Goal: Check status: Check status

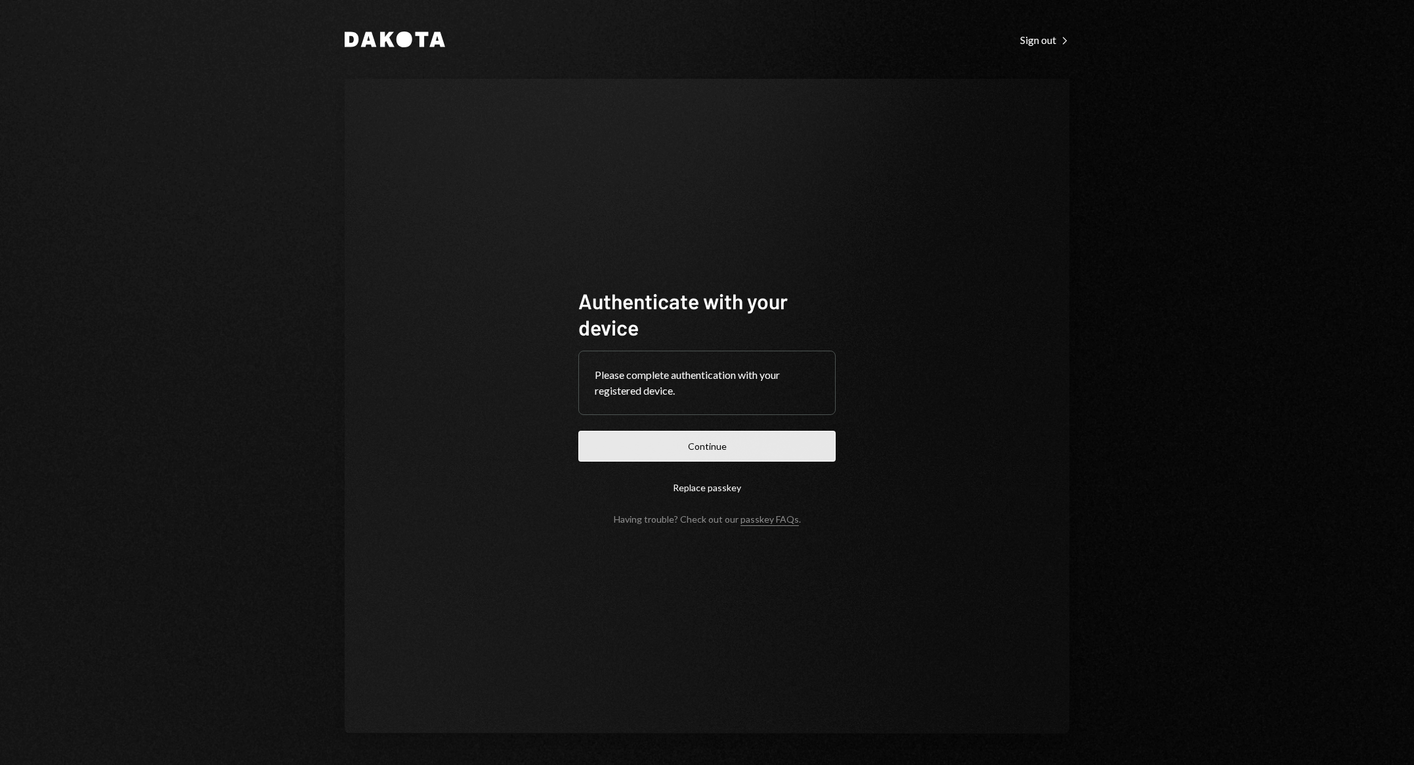
click at [803, 453] on button "Continue" at bounding box center [707, 446] width 257 height 31
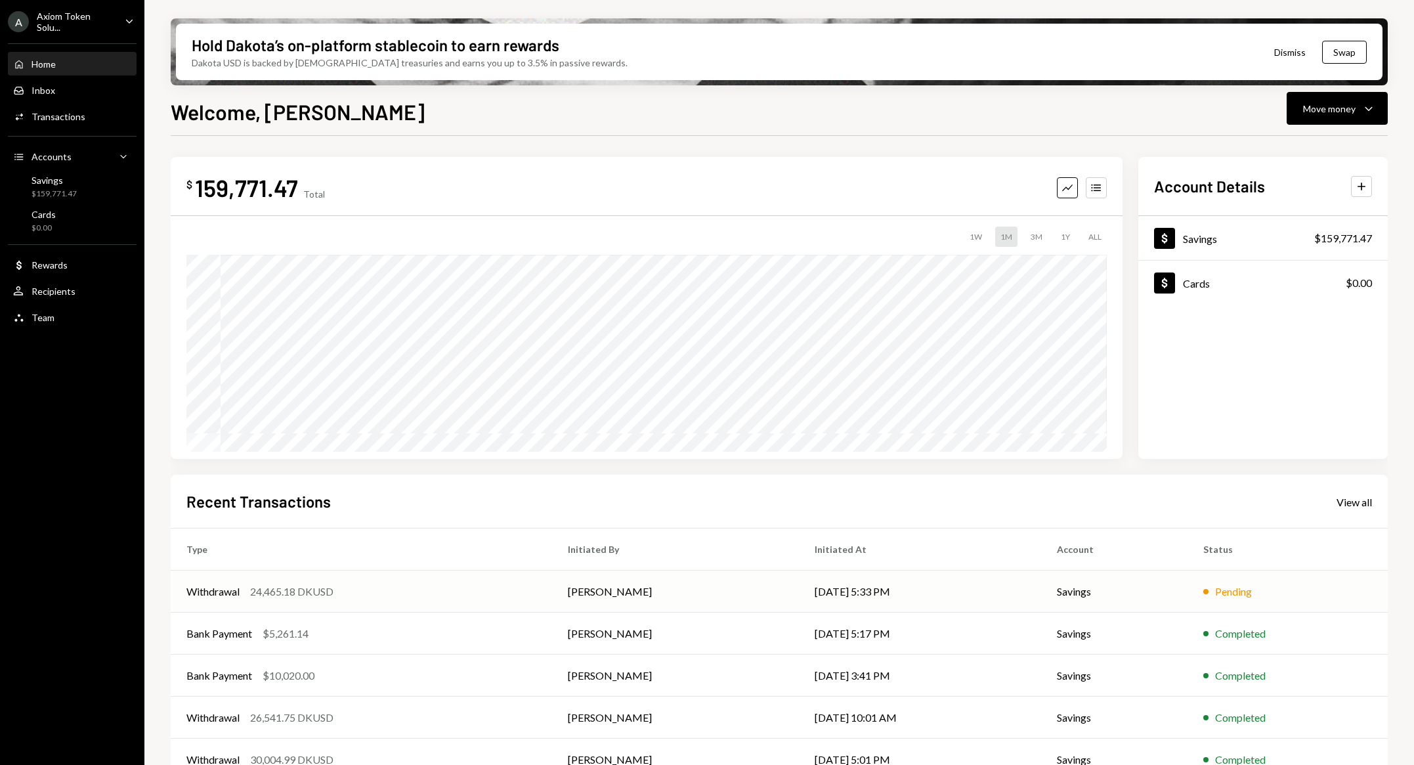
click at [638, 599] on td "[PERSON_NAME]" at bounding box center [675, 592] width 247 height 42
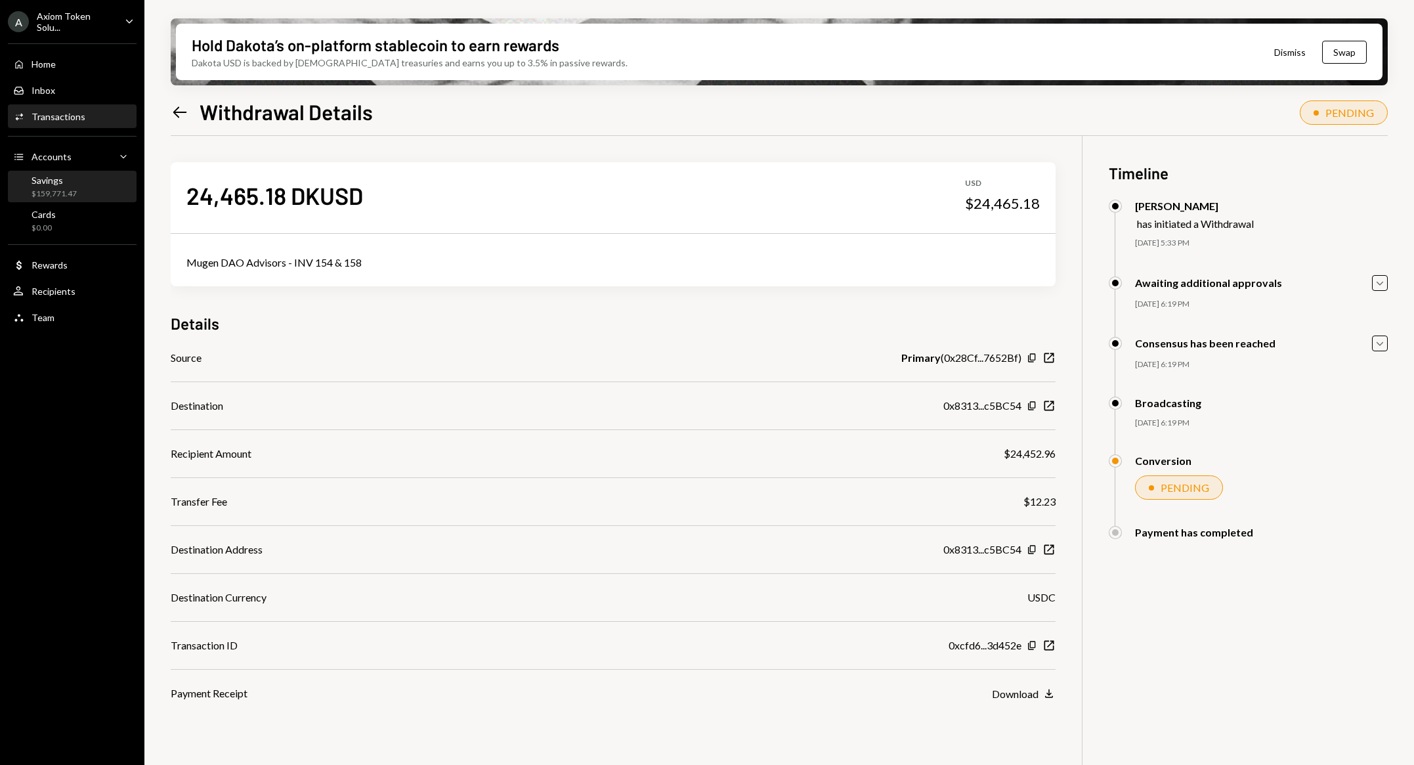
click at [62, 181] on div "Savings" at bounding box center [54, 180] width 45 height 11
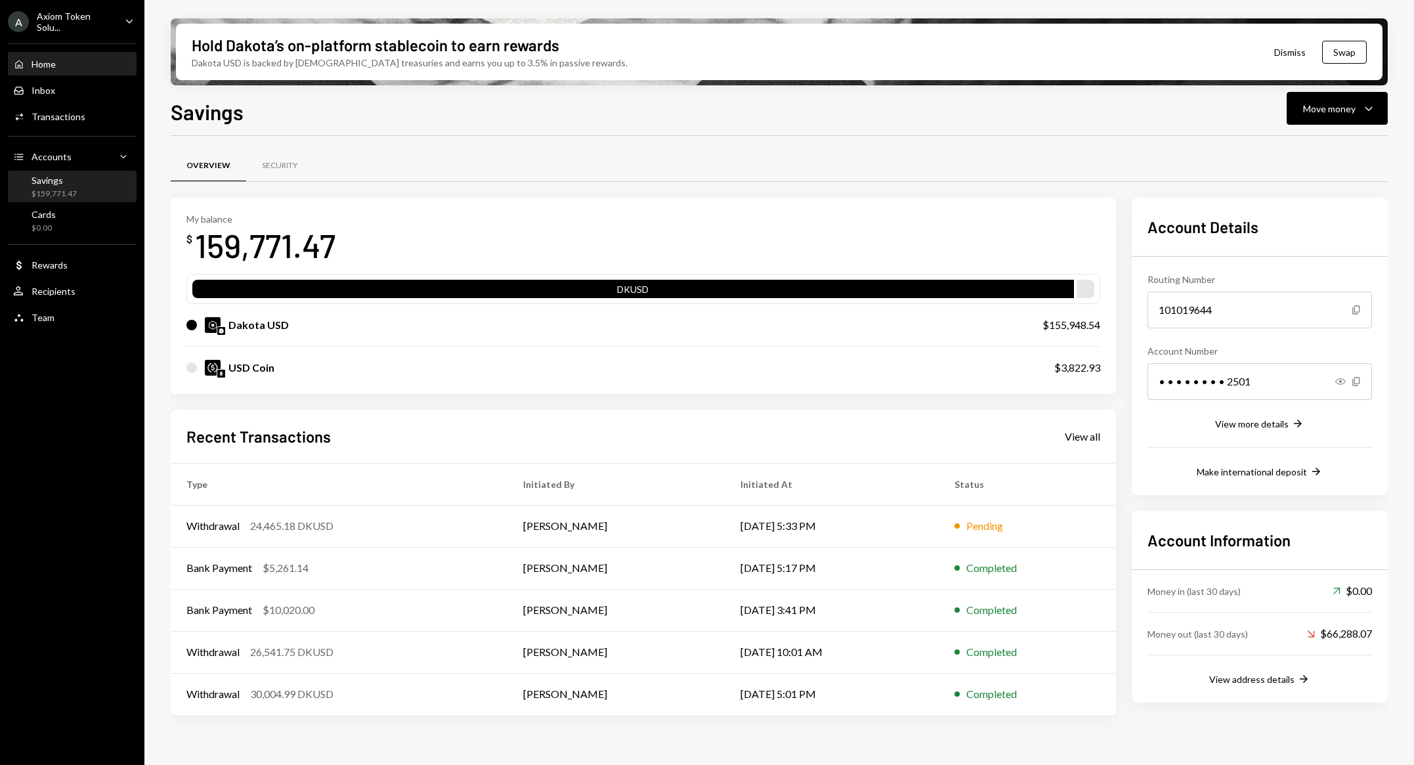
click at [60, 71] on div "Home Home" at bounding box center [72, 64] width 118 height 22
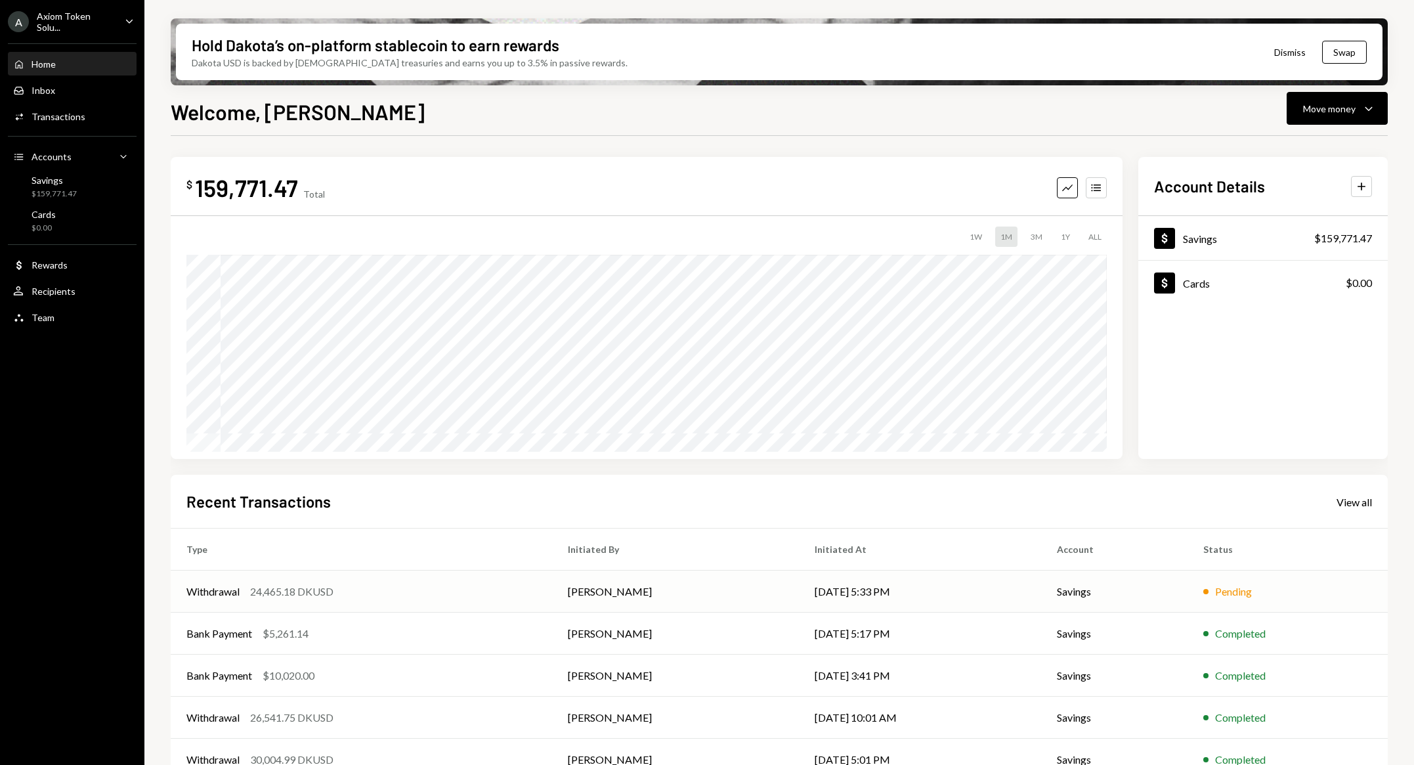
click at [799, 576] on td "[DATE] 5:33 PM" at bounding box center [920, 592] width 243 height 42
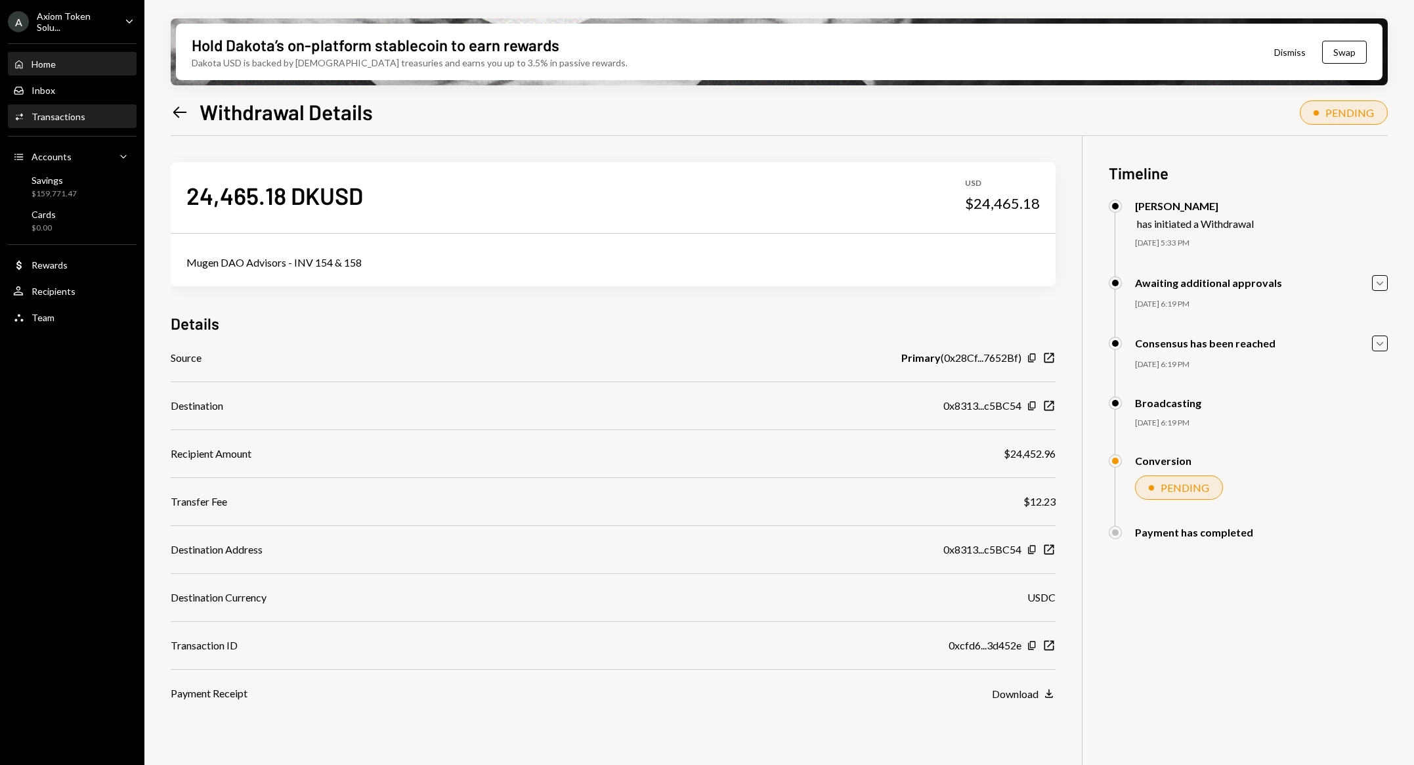
click at [56, 62] on div "Home Home" at bounding box center [72, 64] width 118 height 12
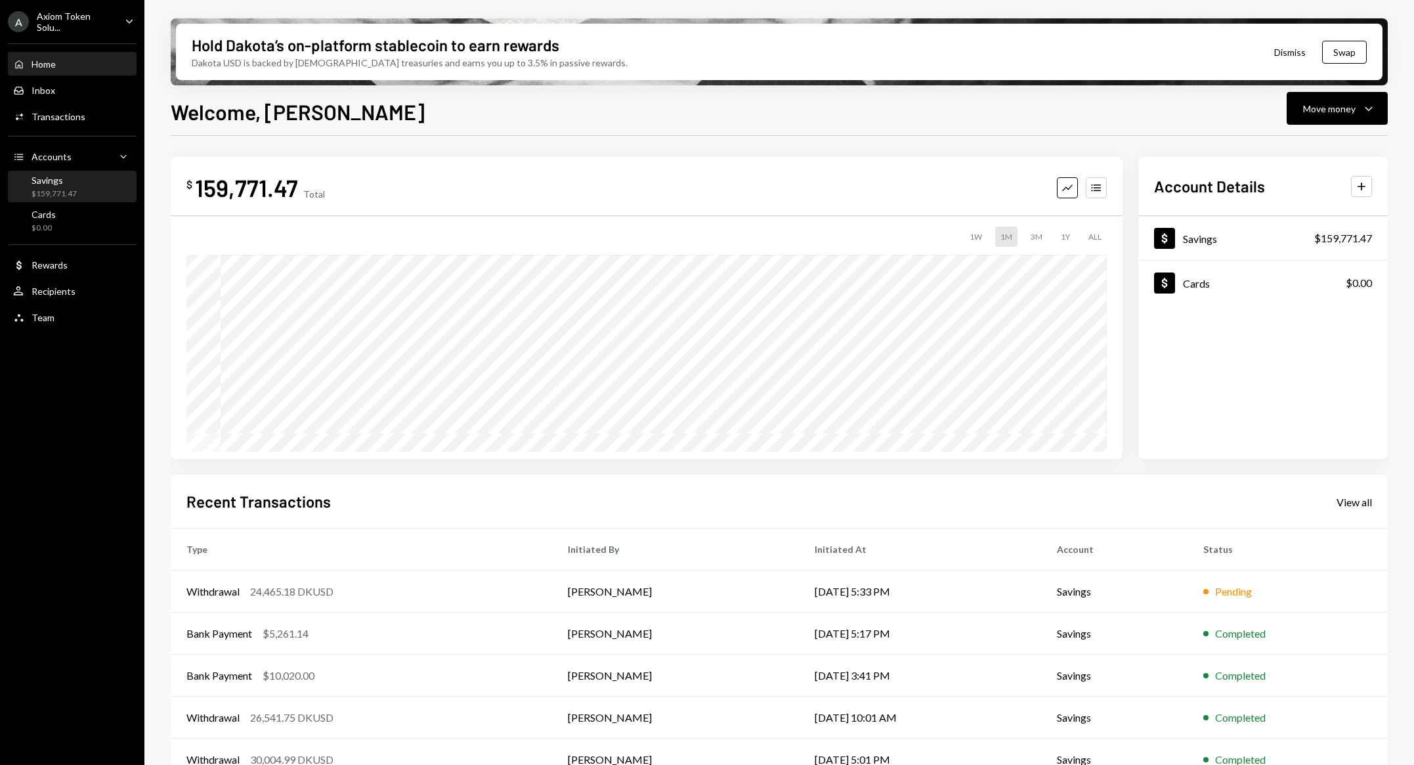
click at [57, 171] on link "Savings $159,771.47" at bounding box center [72, 187] width 129 height 32
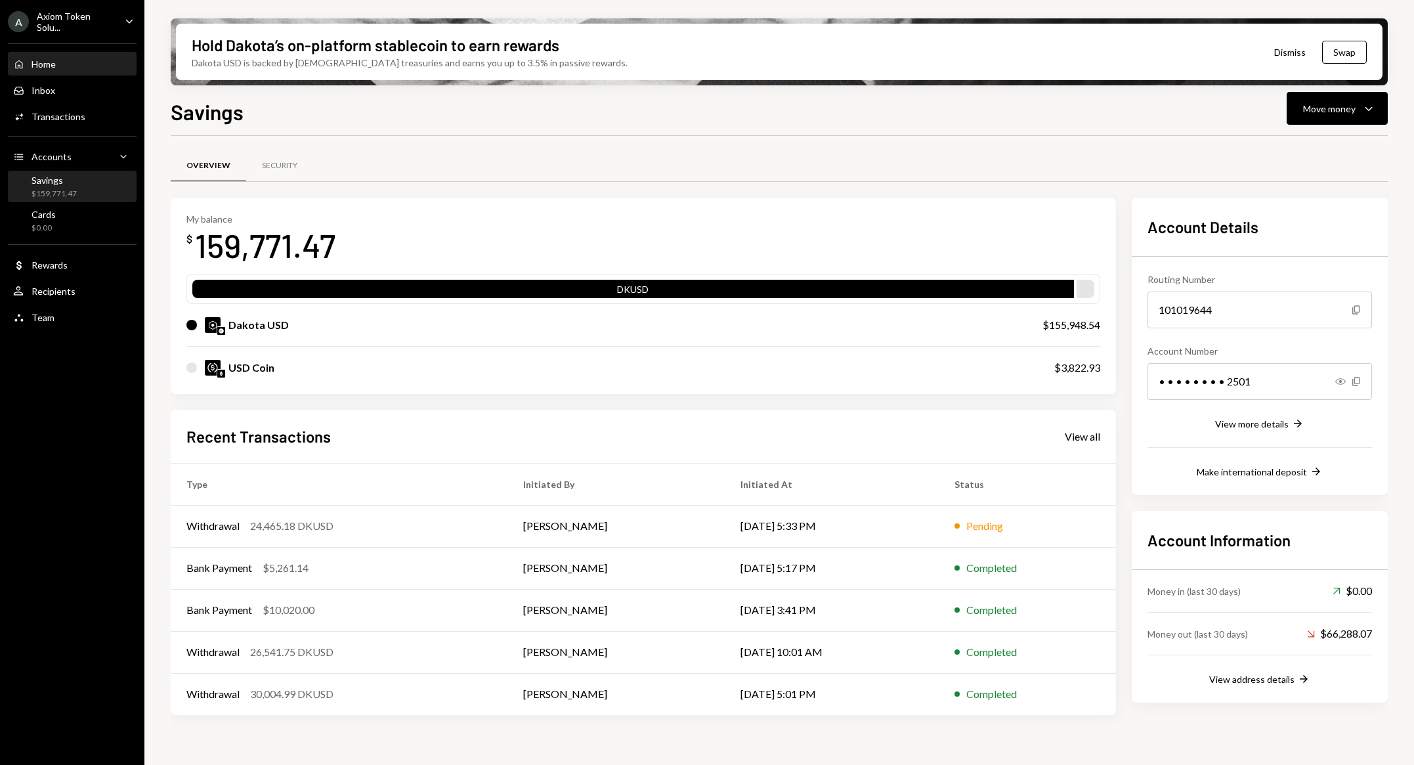
click at [72, 68] on div "Home Home" at bounding box center [72, 64] width 118 height 12
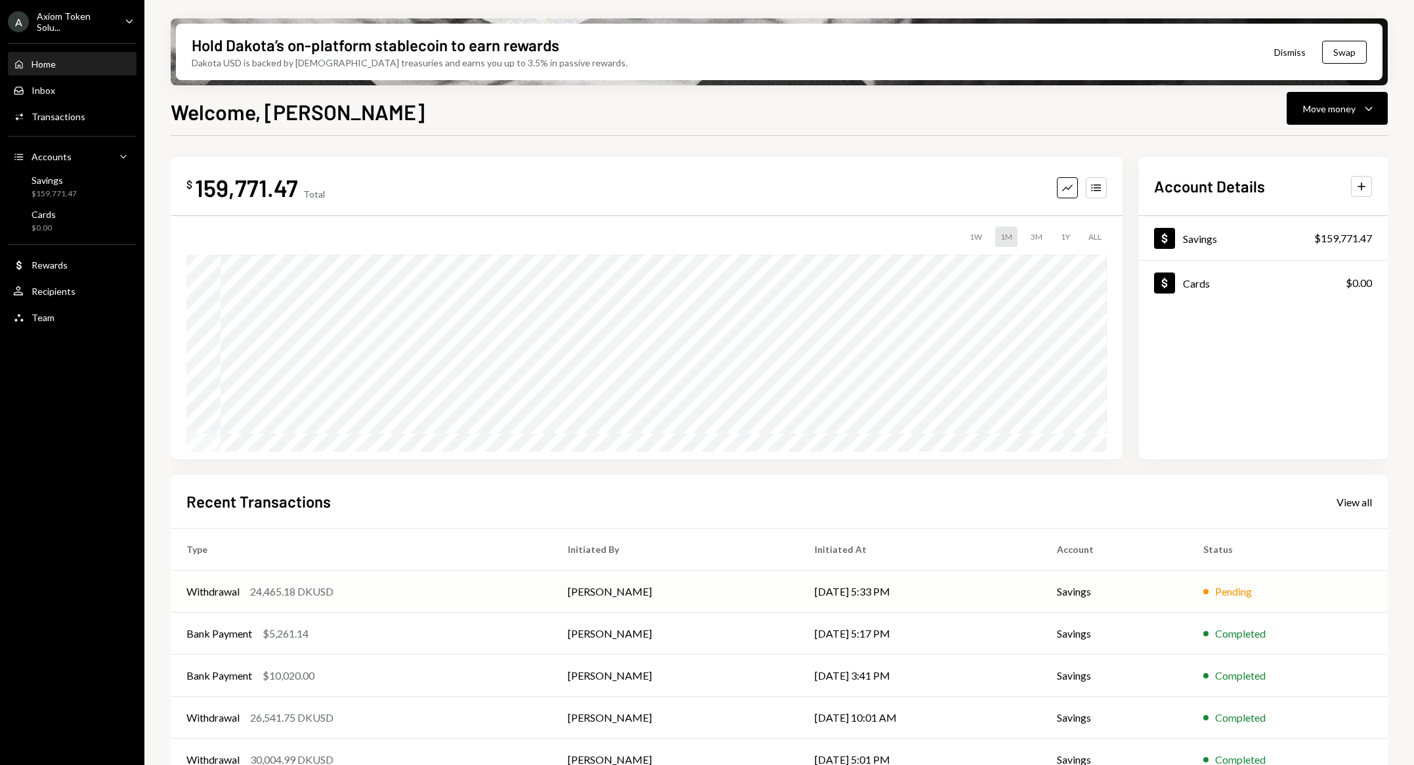
click at [396, 580] on td "Withdrawal 24,465.18 DKUSD" at bounding box center [362, 592] width 382 height 42
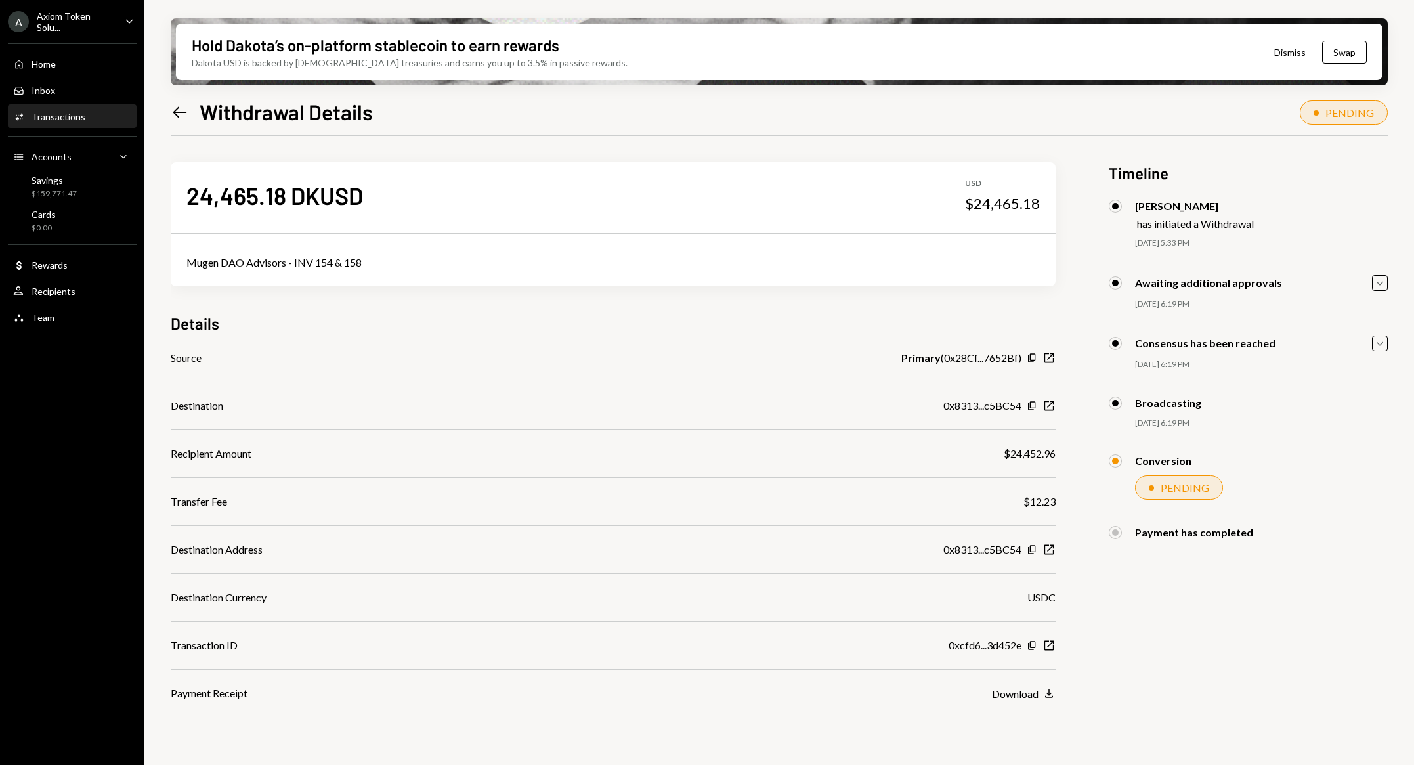
click at [58, 202] on div "Home Home Inbox Inbox Activities Transactions Accounts Accounts Caret Down Savi…" at bounding box center [72, 183] width 144 height 296
click at [62, 81] on div "Inbox Inbox" at bounding box center [72, 90] width 118 height 22
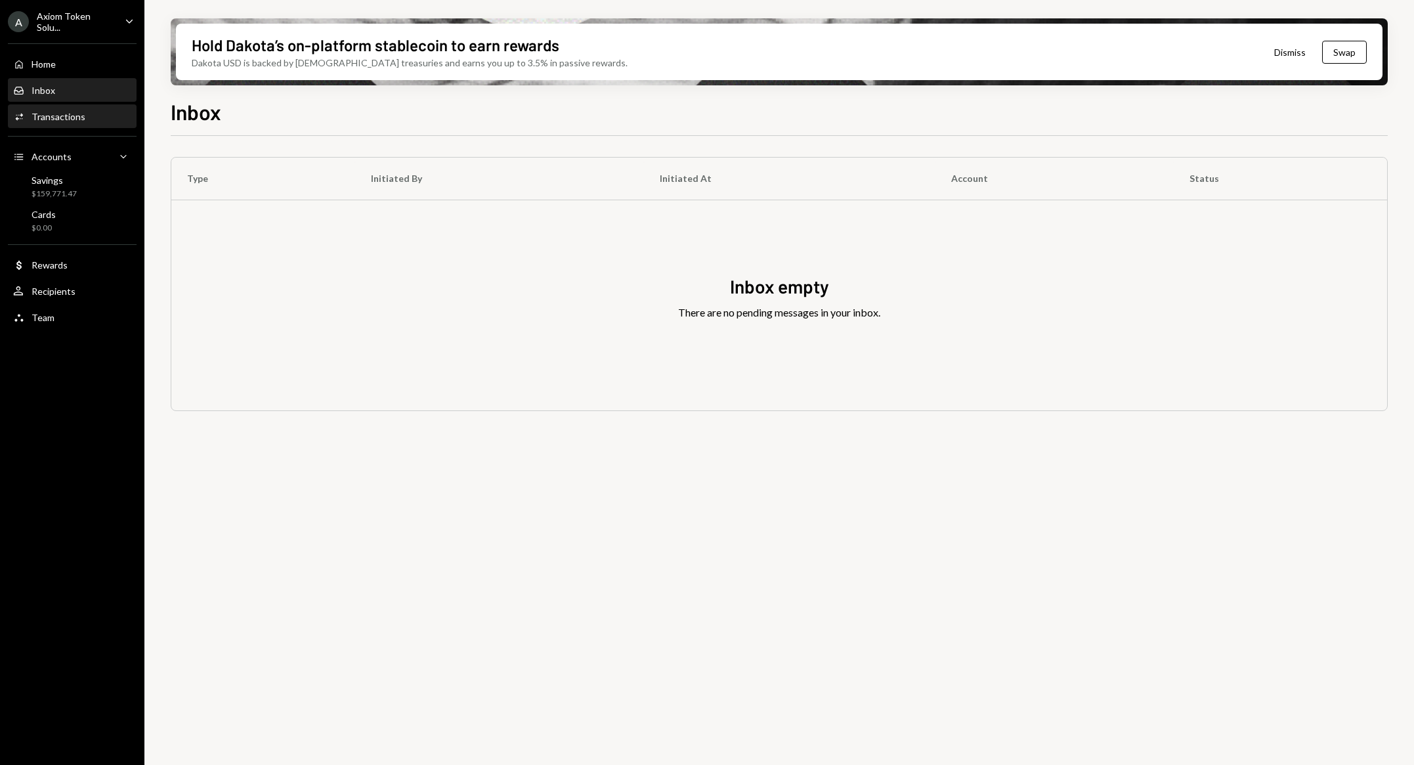
click at [65, 106] on div "Activities Transactions" at bounding box center [72, 117] width 118 height 22
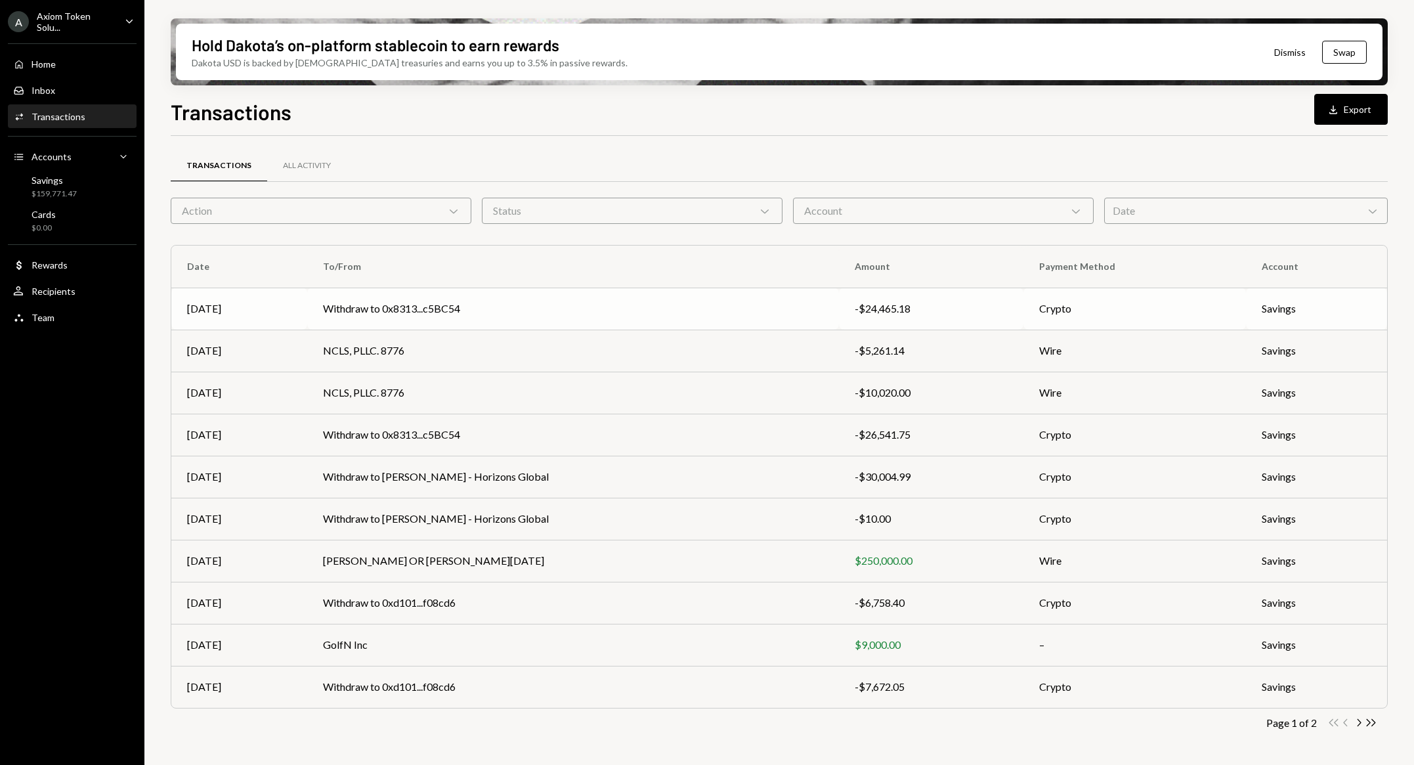
click at [628, 320] on td "Withdraw to 0x8313...c5BC54" at bounding box center [573, 309] width 532 height 42
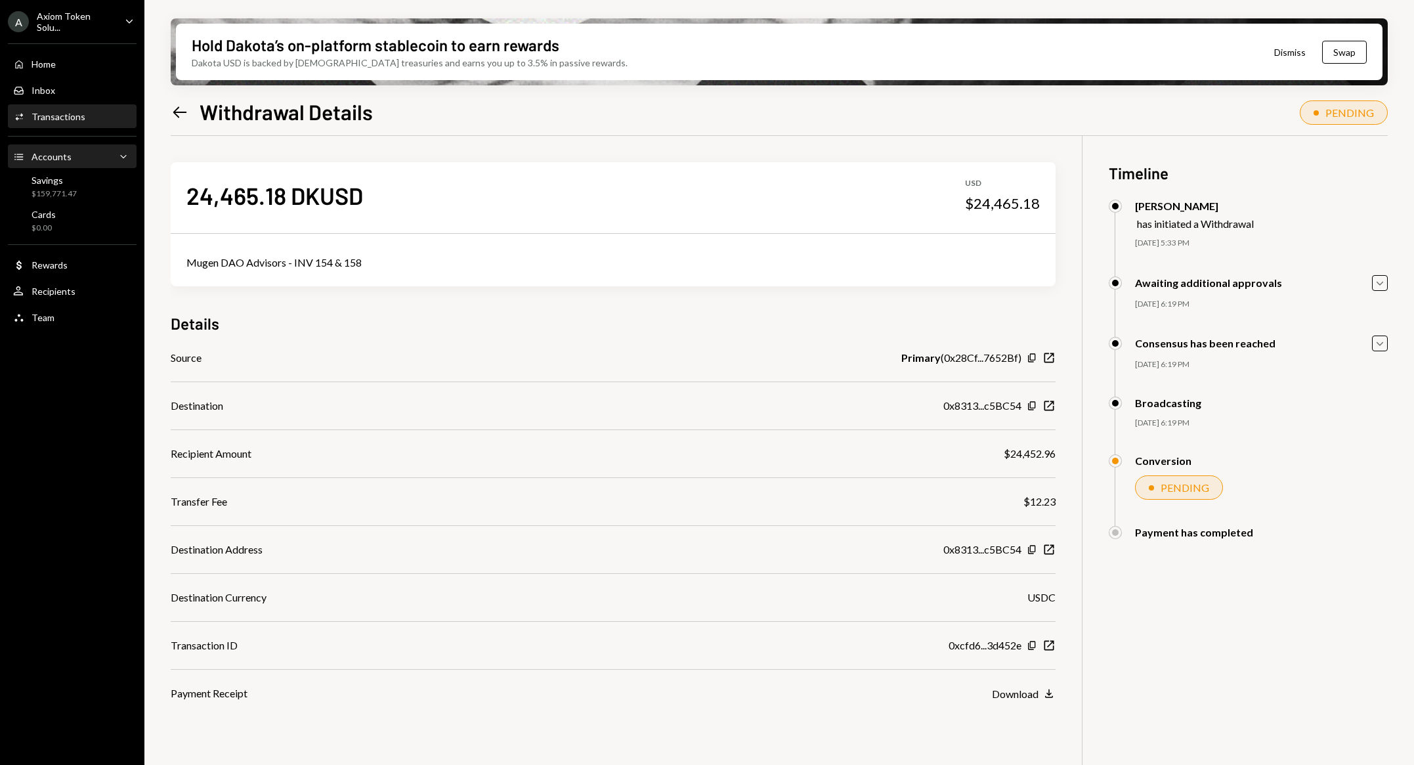
click at [84, 160] on div "Accounts Accounts Caret Down" at bounding box center [72, 157] width 118 height 14
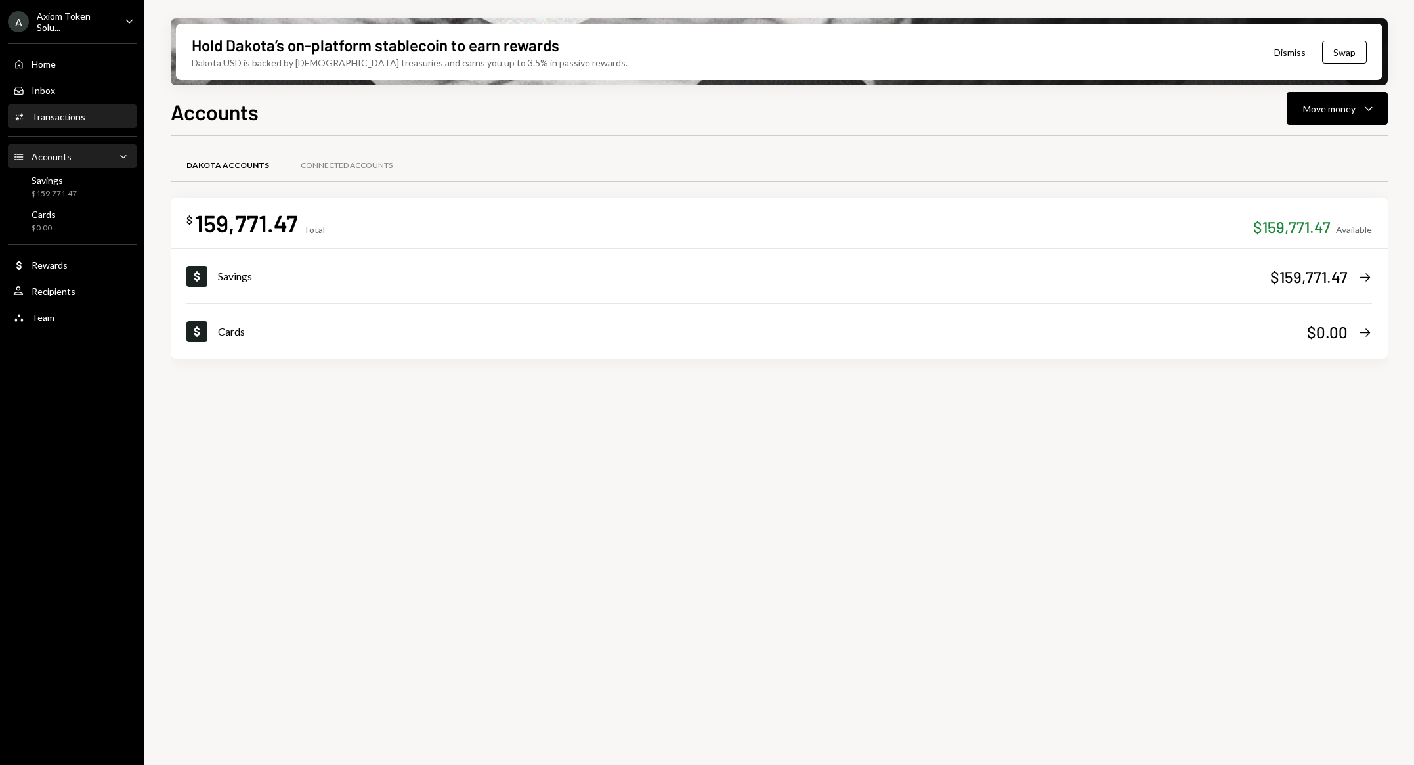
click at [89, 111] on div "Activities Transactions" at bounding box center [72, 117] width 118 height 12
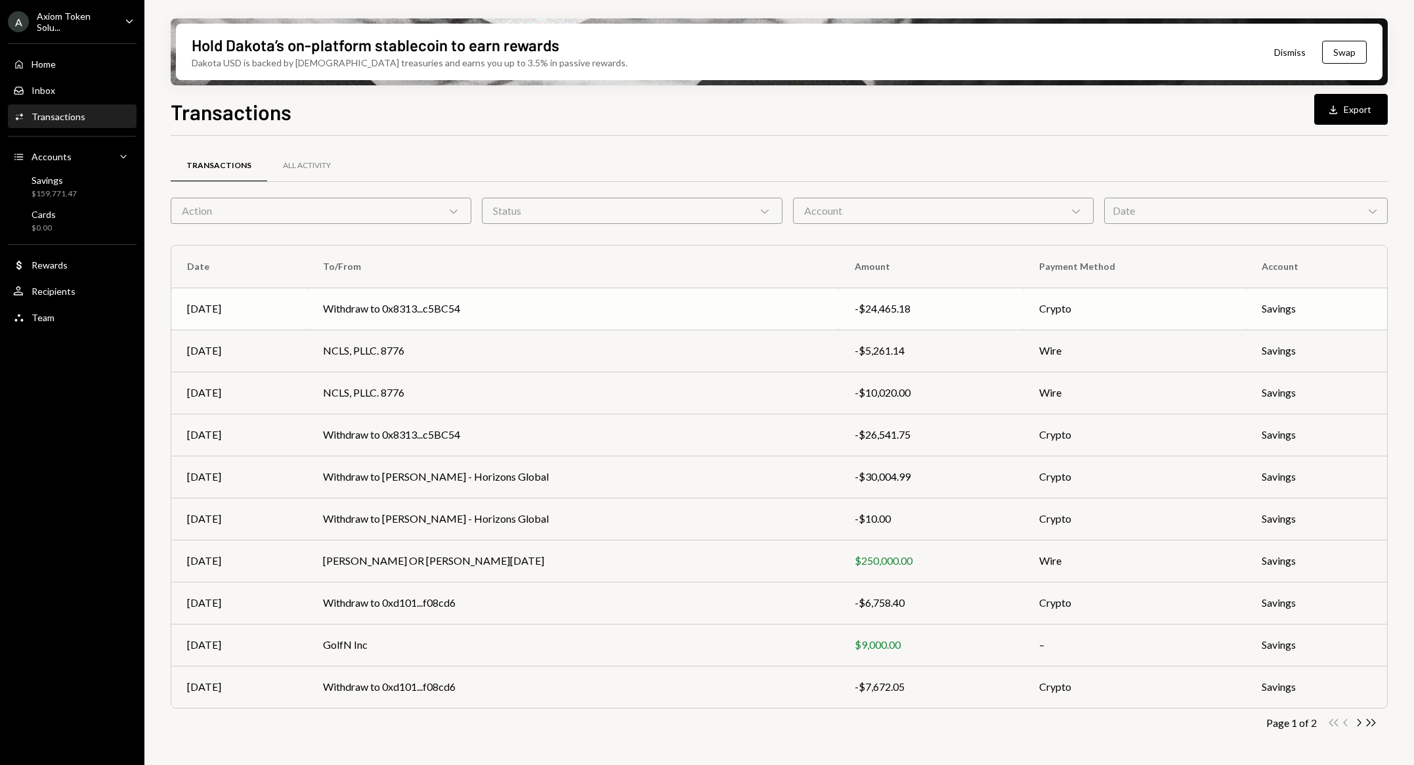
click at [752, 295] on td "Withdraw to 0x8313...c5BC54" at bounding box center [573, 309] width 532 height 42
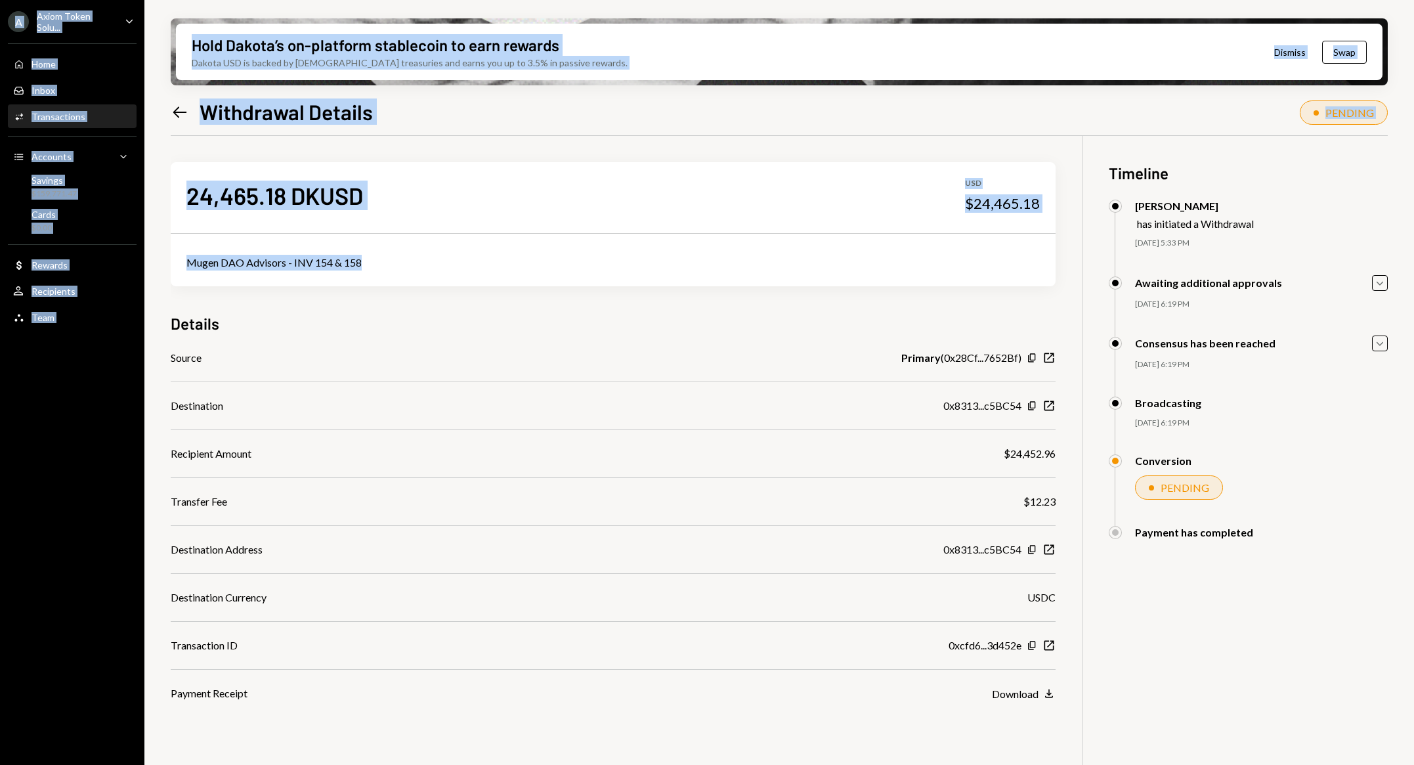
drag, startPoint x: 752, startPoint y: 295, endPoint x: 872, endPoint y: 785, distance: 504.4
click at [872, 764] on html "A Axiom Token Solu... Caret Down Home Home Inbox Inbox Activities Transactions …" at bounding box center [707, 382] width 1414 height 765
click at [37, 179] on div "Savings" at bounding box center [54, 180] width 45 height 11
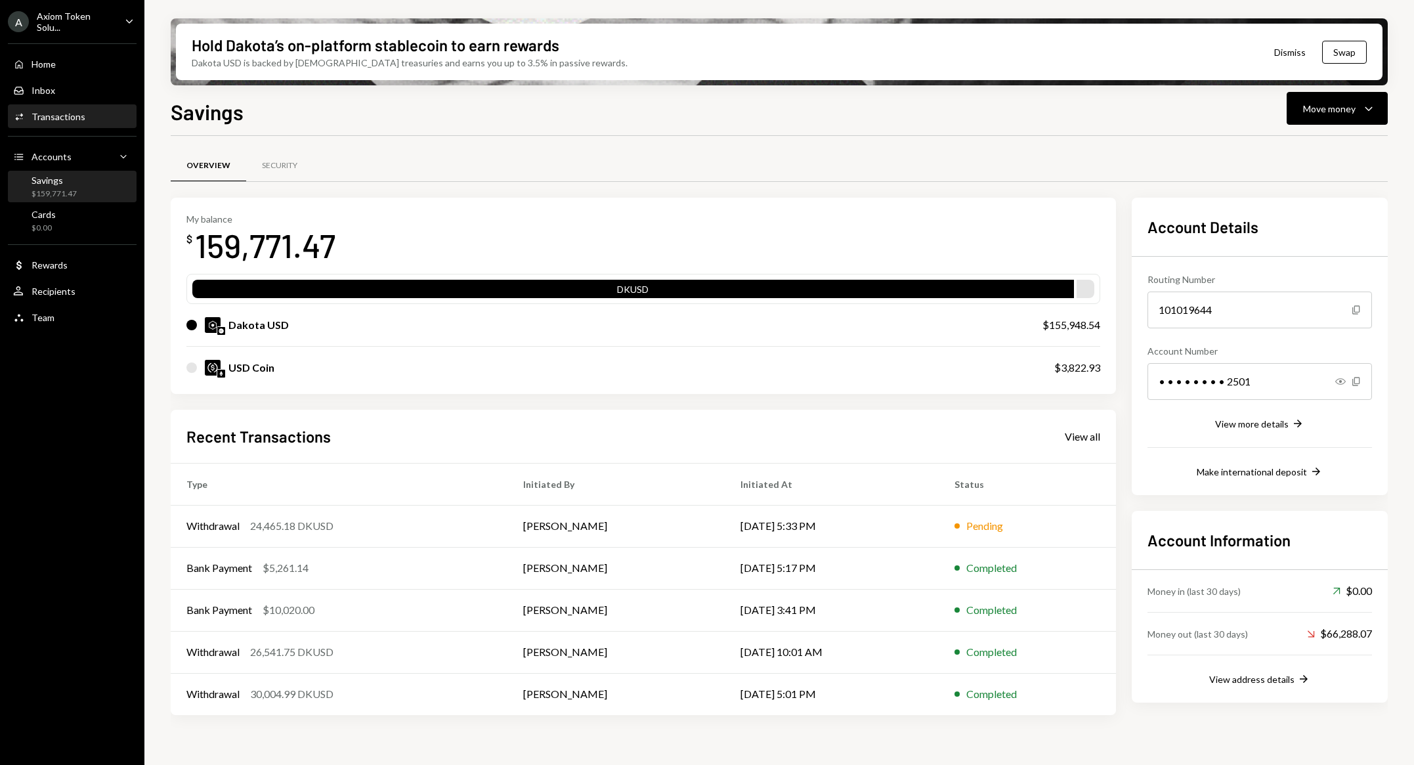
click at [48, 113] on div "Transactions" at bounding box center [59, 116] width 54 height 11
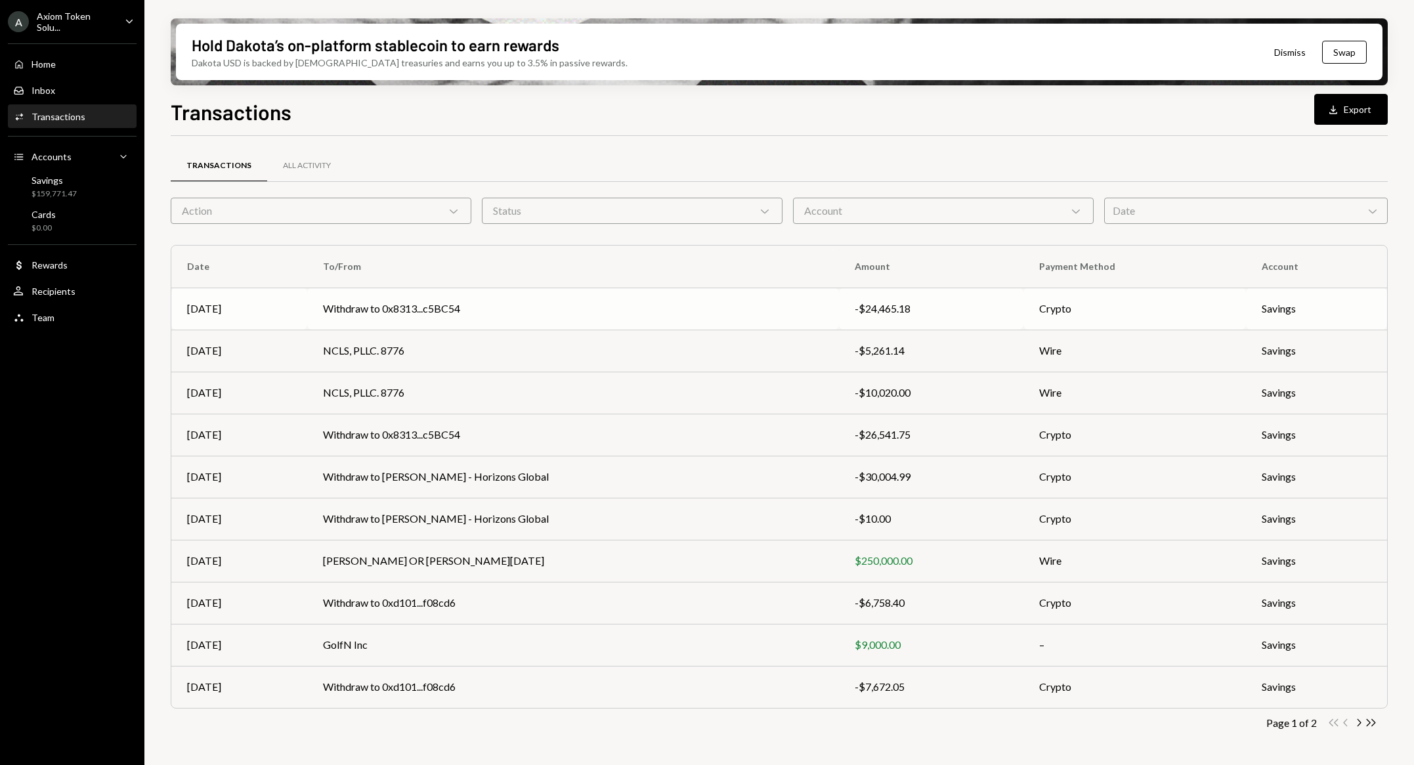
click at [403, 313] on td "Withdraw to 0x8313...c5BC54" at bounding box center [573, 309] width 532 height 42
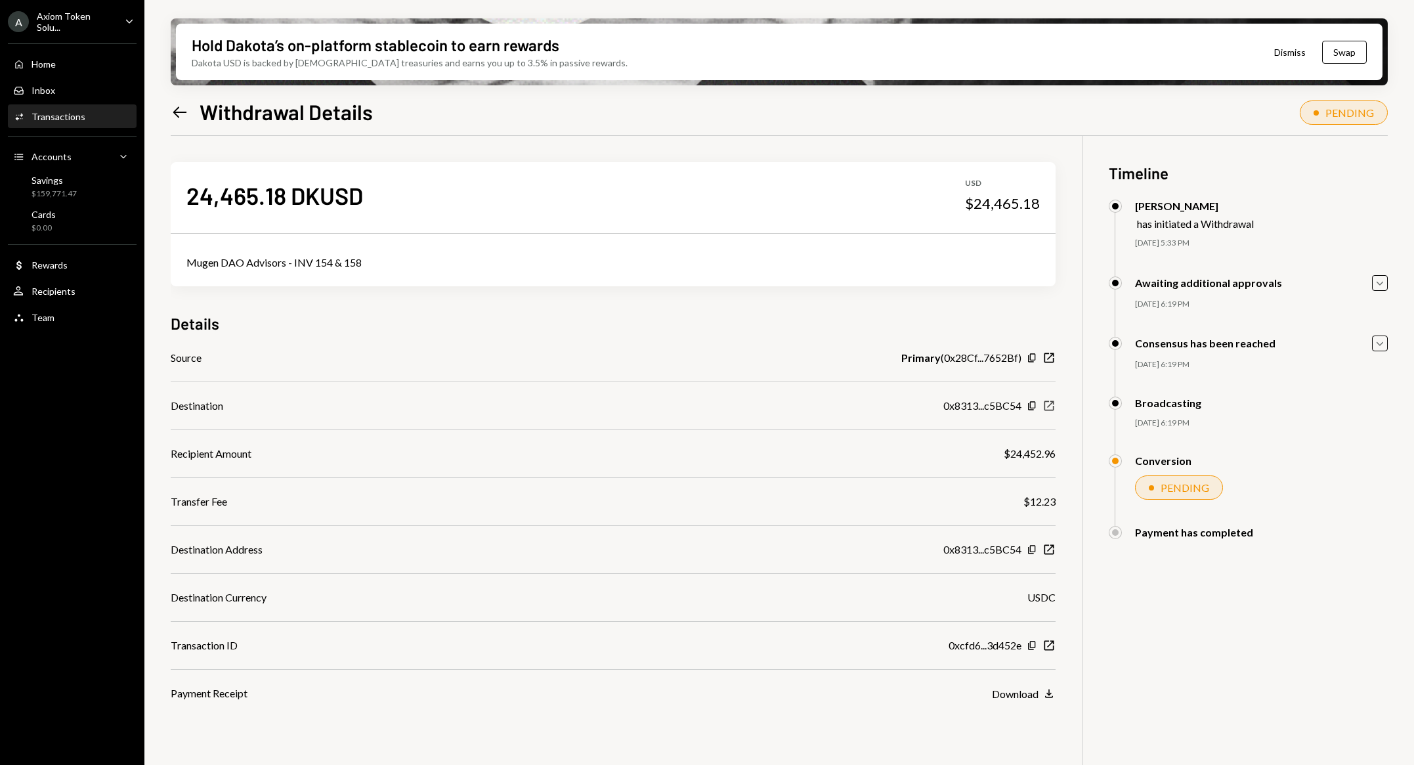
click at [1048, 406] on icon "button" at bounding box center [1050, 406] width 10 height 10
click at [1047, 406] on icon "New Window" at bounding box center [1049, 405] width 13 height 13
click at [1032, 405] on icon "Copy" at bounding box center [1032, 406] width 11 height 11
click at [185, 100] on div "Left Arrow Withdrawal Details" at bounding box center [272, 111] width 202 height 26
click at [168, 121] on div "Hold Dakota’s on-platform stablecoin to earn rewards Dakota USD is backed by U.…" at bounding box center [779, 382] width 1270 height 765
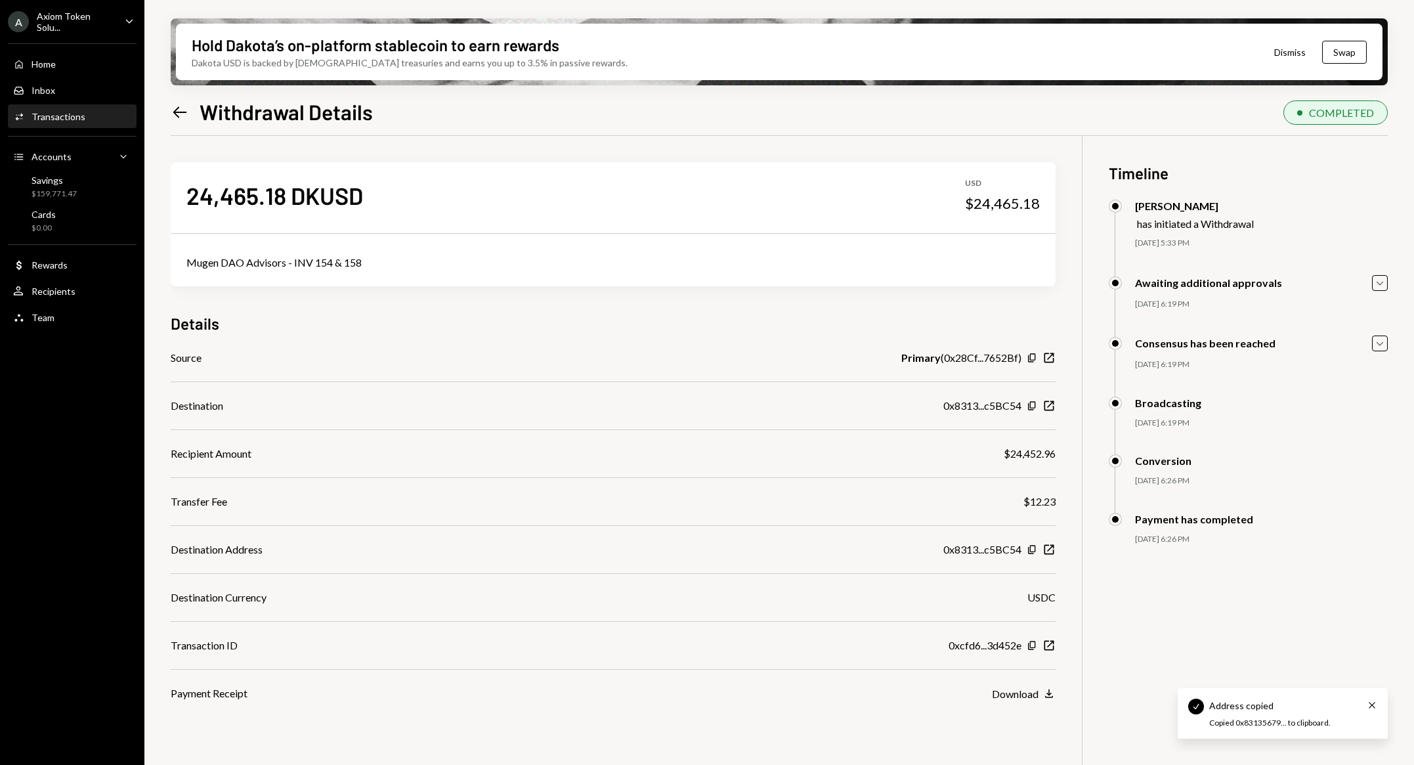
click at [178, 116] on icon at bounding box center [180, 111] width 14 height 11
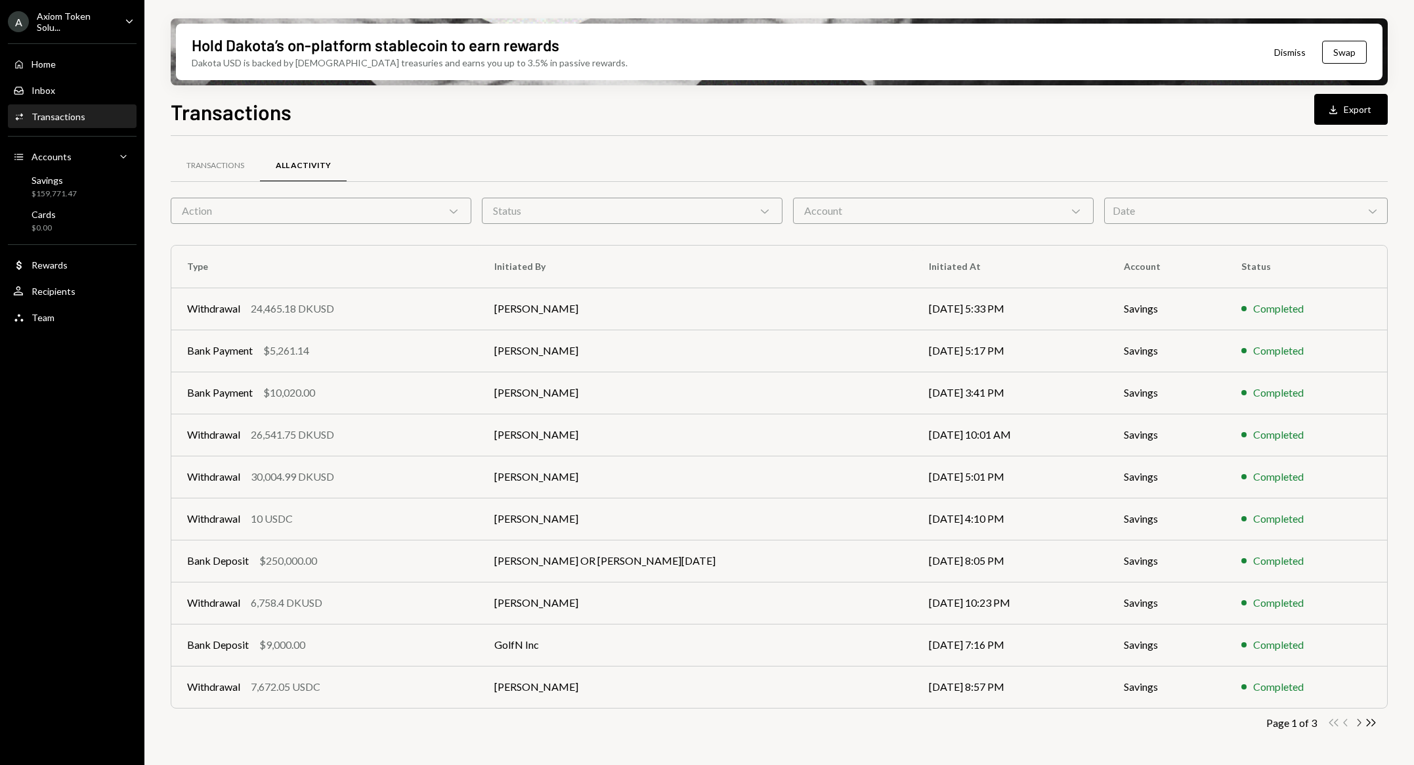
click at [1357, 722] on icon "Chevron Right" at bounding box center [1359, 722] width 12 height 12
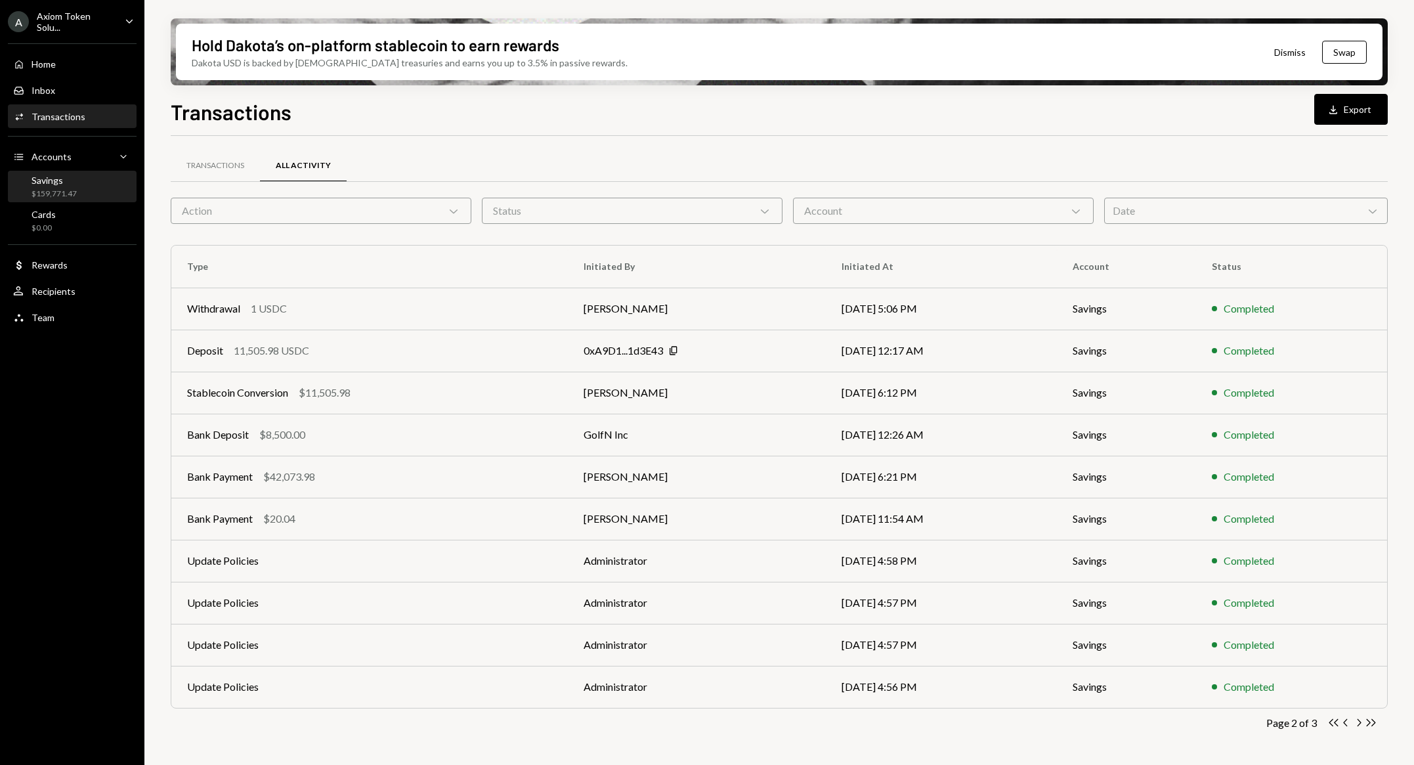
click at [83, 194] on div "Savings $159,771.47" at bounding box center [72, 187] width 118 height 25
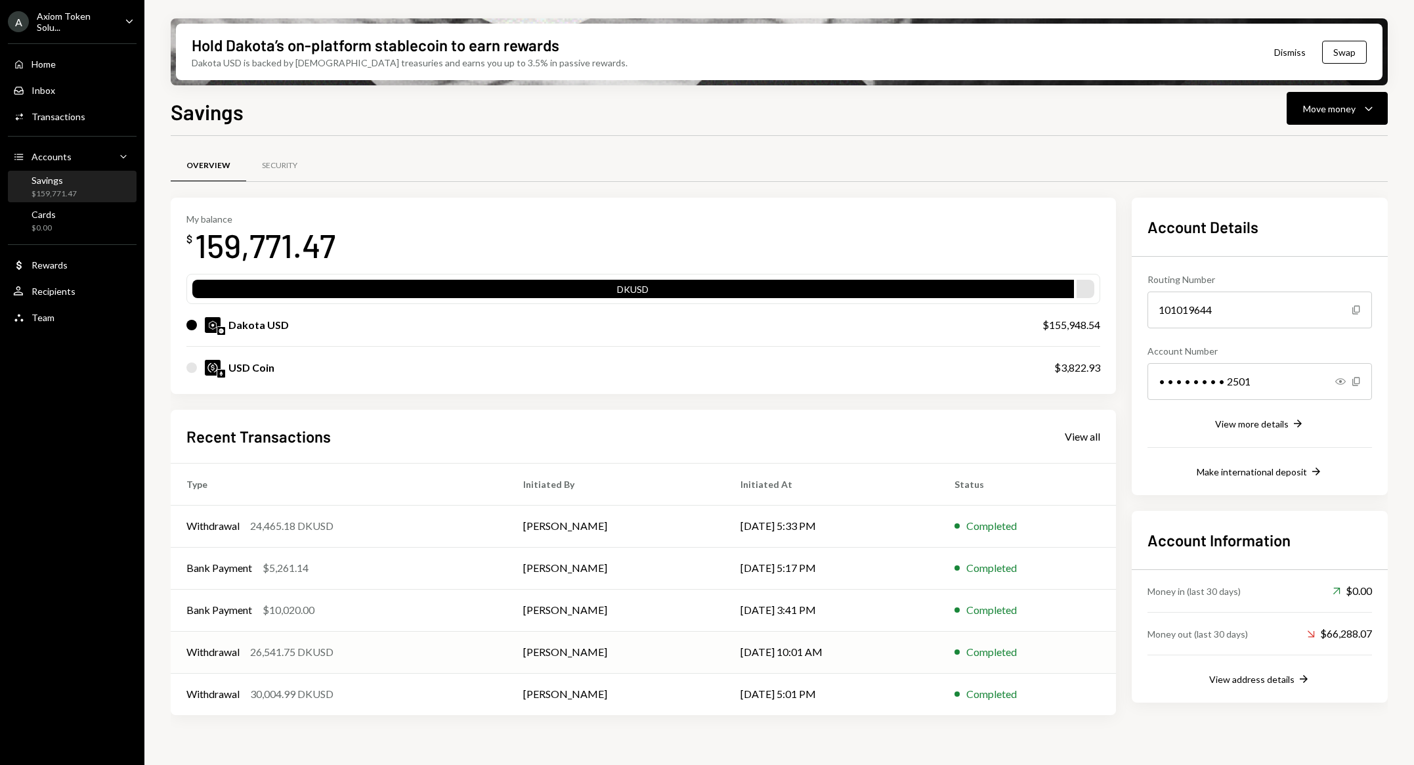
click at [459, 657] on div "Withdrawal 26,541.75 DKUSD" at bounding box center [338, 652] width 305 height 16
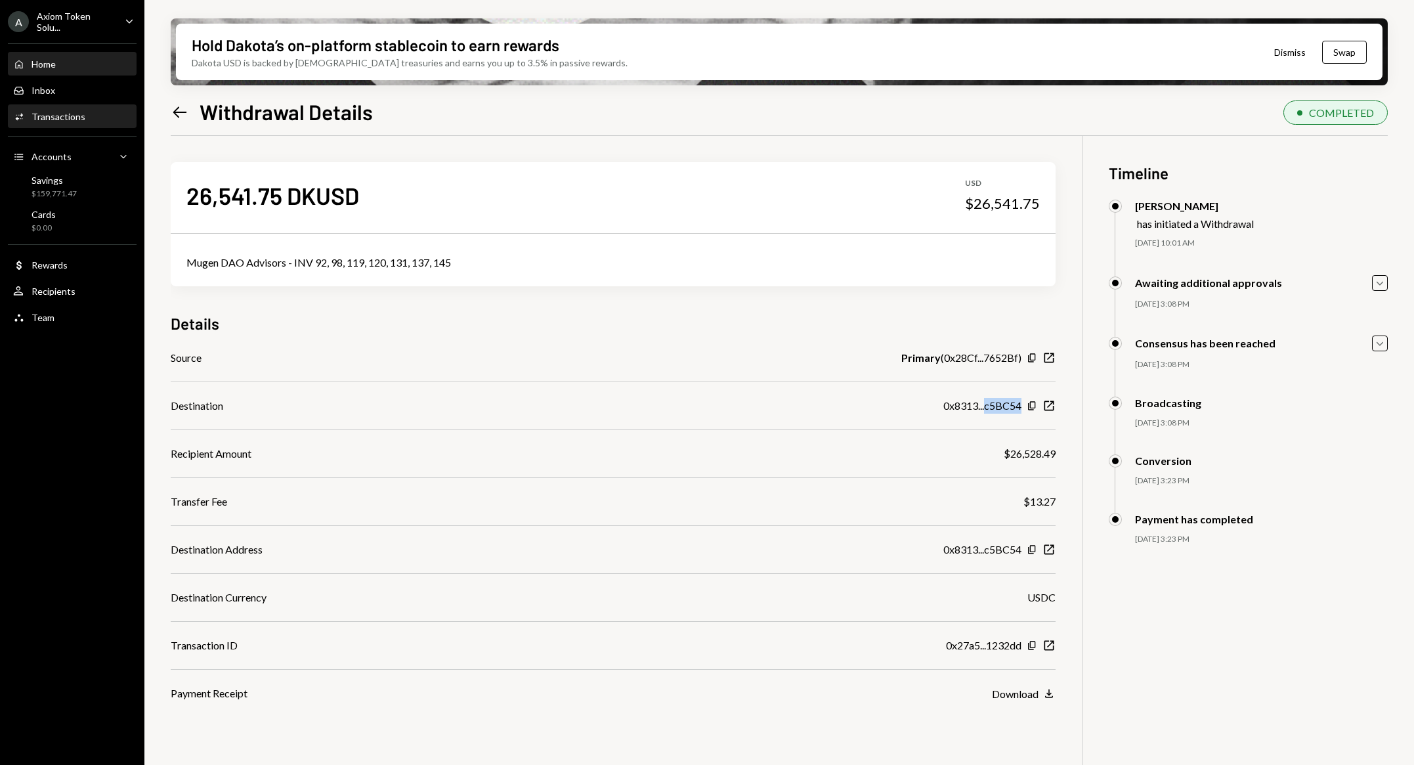
click at [83, 64] on div "Home Home" at bounding box center [72, 64] width 118 height 12
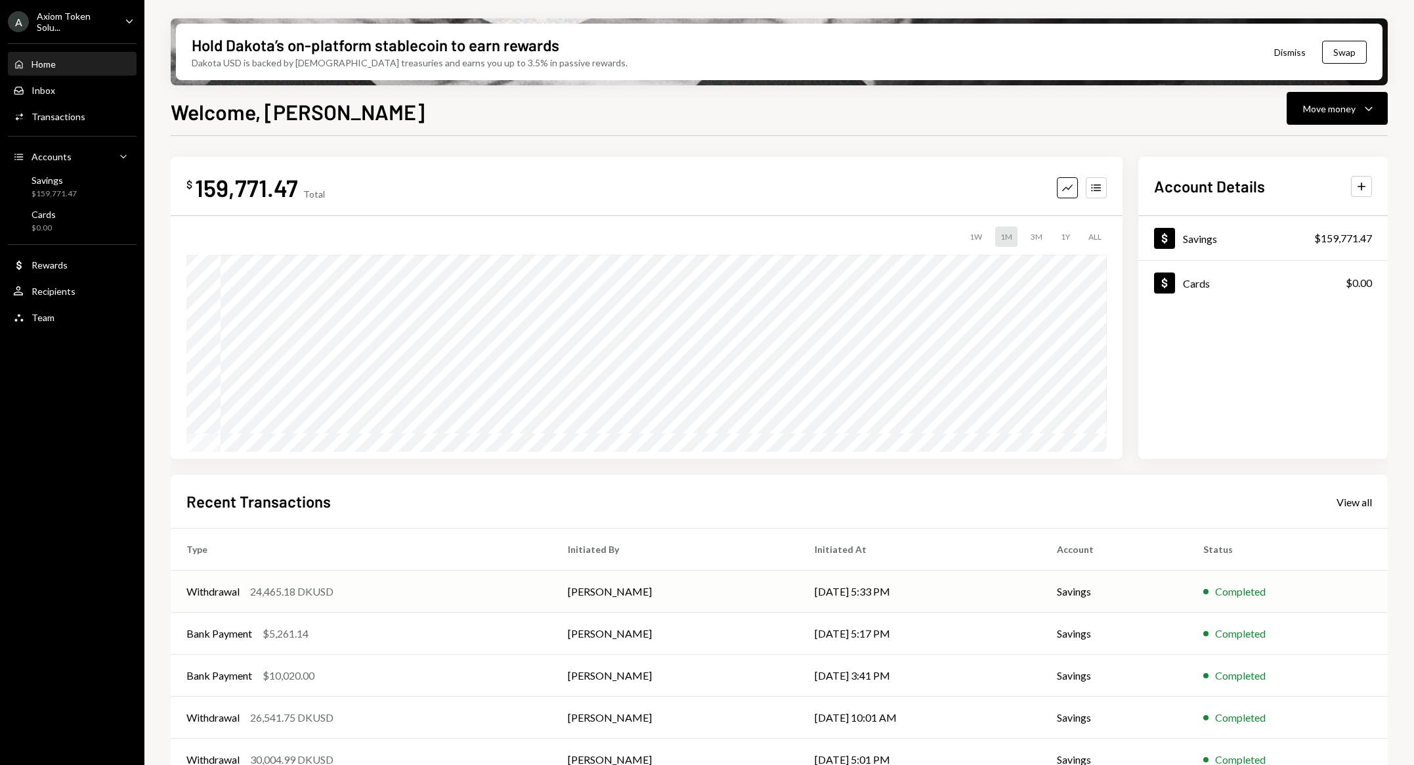
click at [432, 579] on td "Withdrawal 24,465.18 DKUSD" at bounding box center [362, 592] width 382 height 42
